Goal: Task Accomplishment & Management: Use online tool/utility

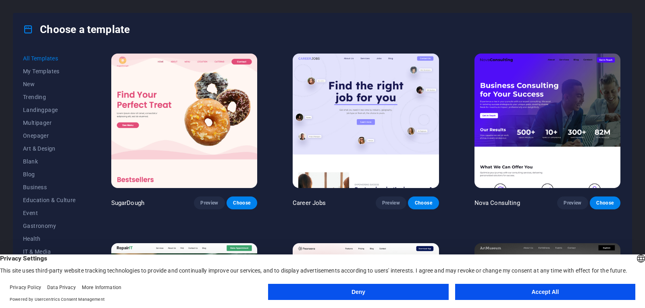
click at [480, 295] on button "Accept All" at bounding box center [545, 292] width 180 height 16
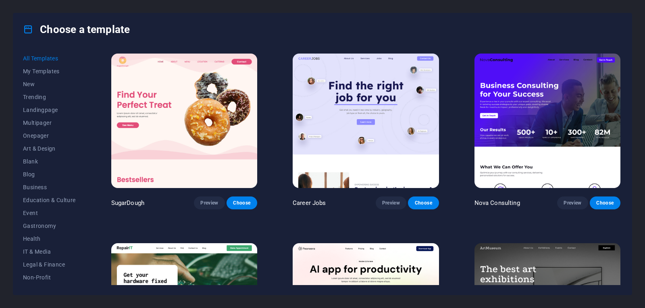
drag, startPoint x: 622, startPoint y: 60, endPoint x: 622, endPoint y: 67, distance: 7.3
click at [622, 67] on div "All Templates My Templates New Trending Landingpage Multipager Onepager Art & D…" at bounding box center [322, 171] width 618 height 250
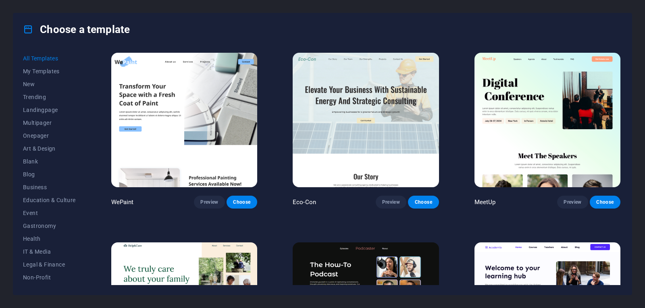
scroll to position [578, 0]
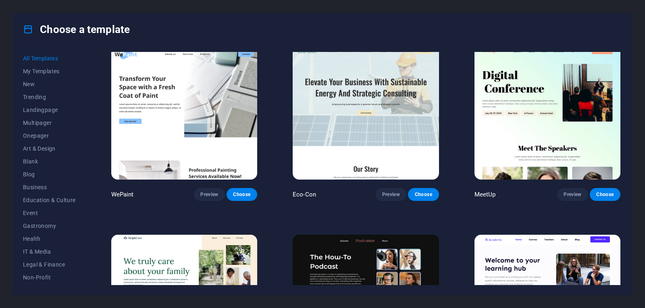
click at [626, 94] on div "All Templates My Templates New Trending Landingpage Multipager Onepager Art & D…" at bounding box center [322, 171] width 618 height 250
drag, startPoint x: 622, startPoint y: 91, endPoint x: 622, endPoint y: 96, distance: 5.2
click at [622, 96] on div "All Templates My Templates New Trending Landingpage Multipager Onepager Art & D…" at bounding box center [322, 171] width 618 height 250
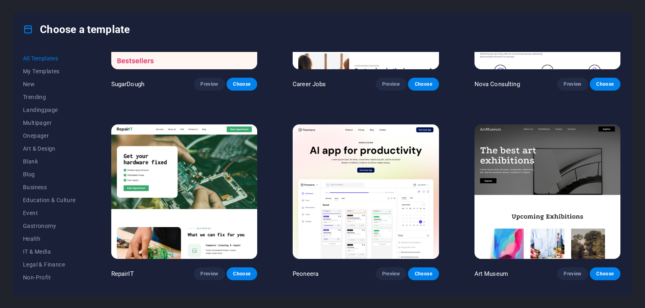
scroll to position [0, 0]
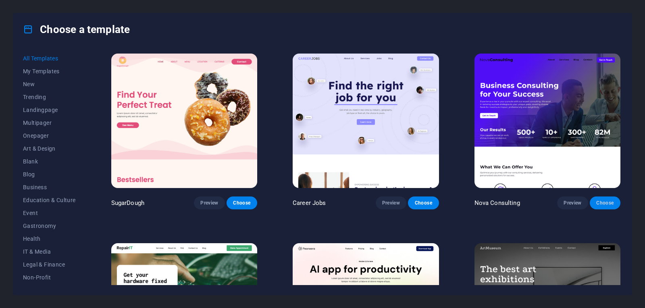
click at [596, 204] on span "Choose" at bounding box center [605, 203] width 18 height 6
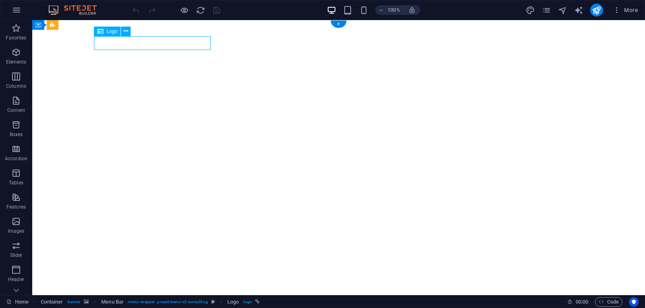
select select "px"
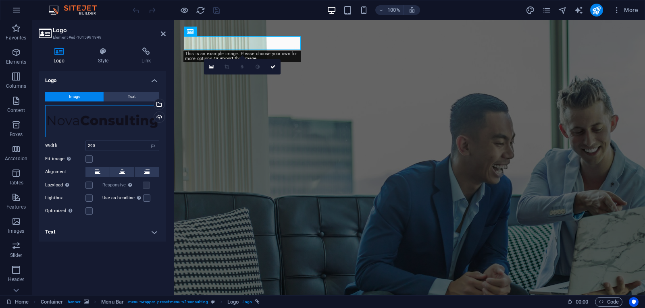
click at [114, 128] on div "Drag files here, click to choose files or select files from Files or our free s…" at bounding box center [102, 121] width 114 height 32
click at [114, 128] on body "Individual Home Favorites Elements Columns Content Boxes Accordion Tables Featu…" at bounding box center [322, 154] width 645 height 308
